Goal: Obtain resource: Download file/media

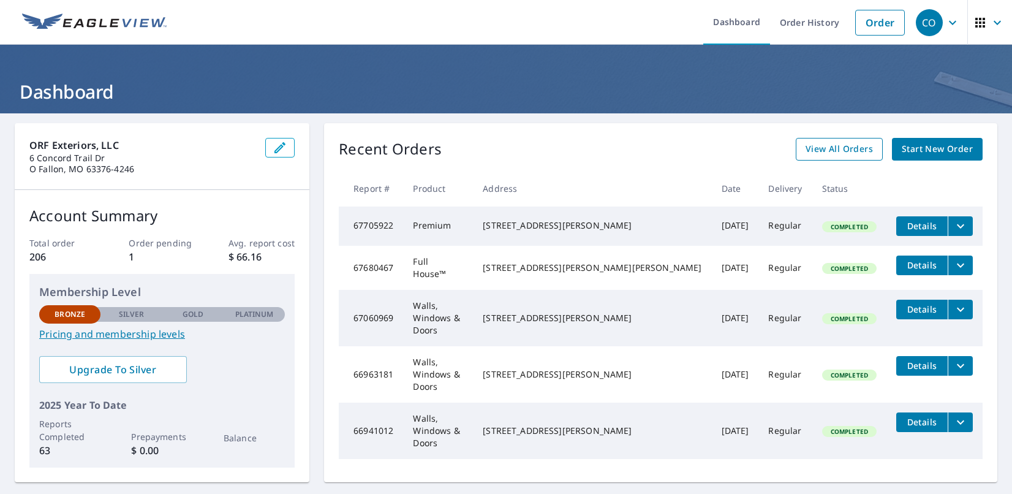
click at [826, 156] on span "View All Orders" at bounding box center [838, 148] width 67 height 15
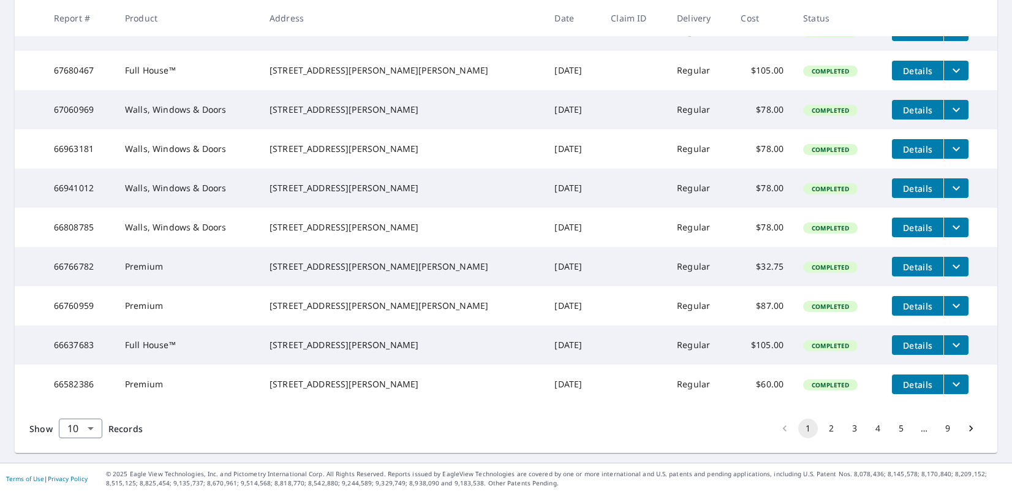
scroll to position [308, 0]
click at [92, 429] on body "CO CO Dashboard Order History Order CO Dashboard / Order History Order History …" at bounding box center [506, 247] width 1012 height 494
click at [85, 467] on li "100" at bounding box center [79, 468] width 43 height 22
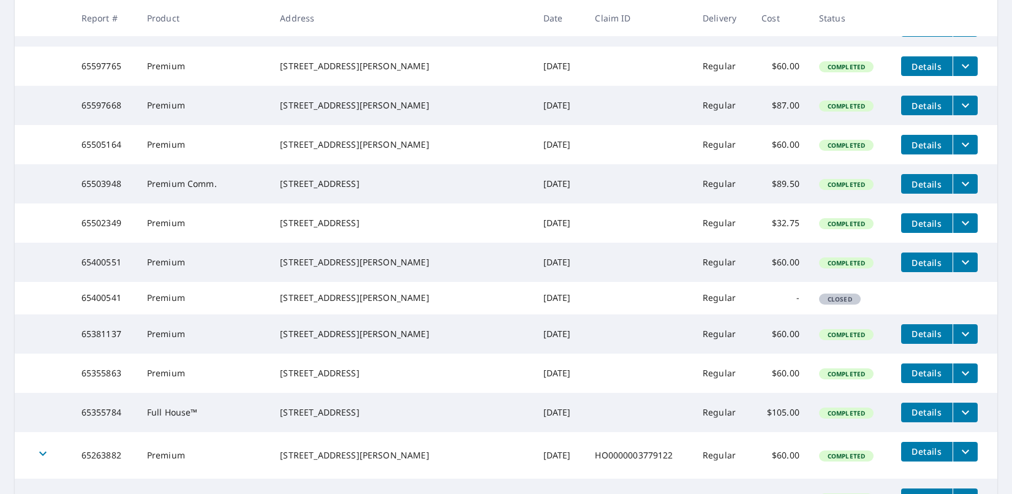
scroll to position [1506, 0]
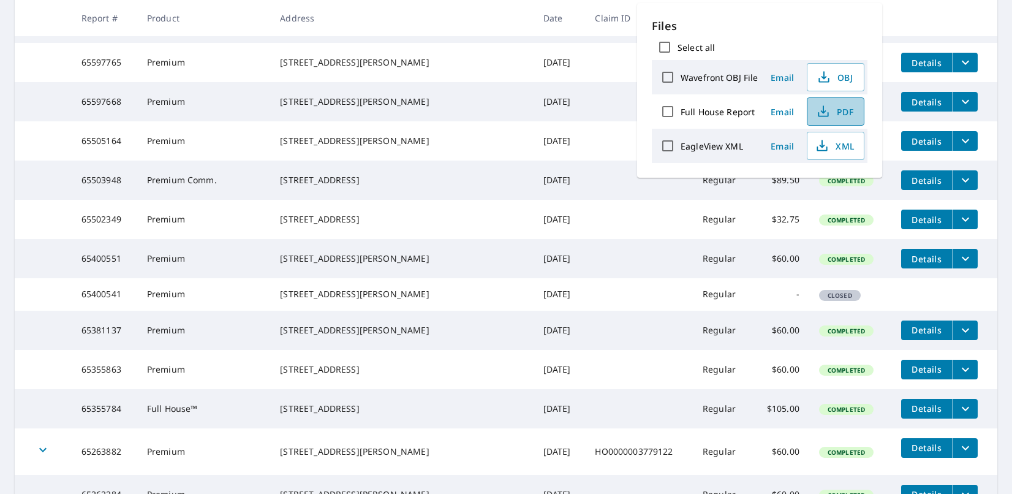
click at [834, 110] on span "PDF" at bounding box center [834, 111] width 39 height 15
